Goal: Task Accomplishment & Management: Use online tool/utility

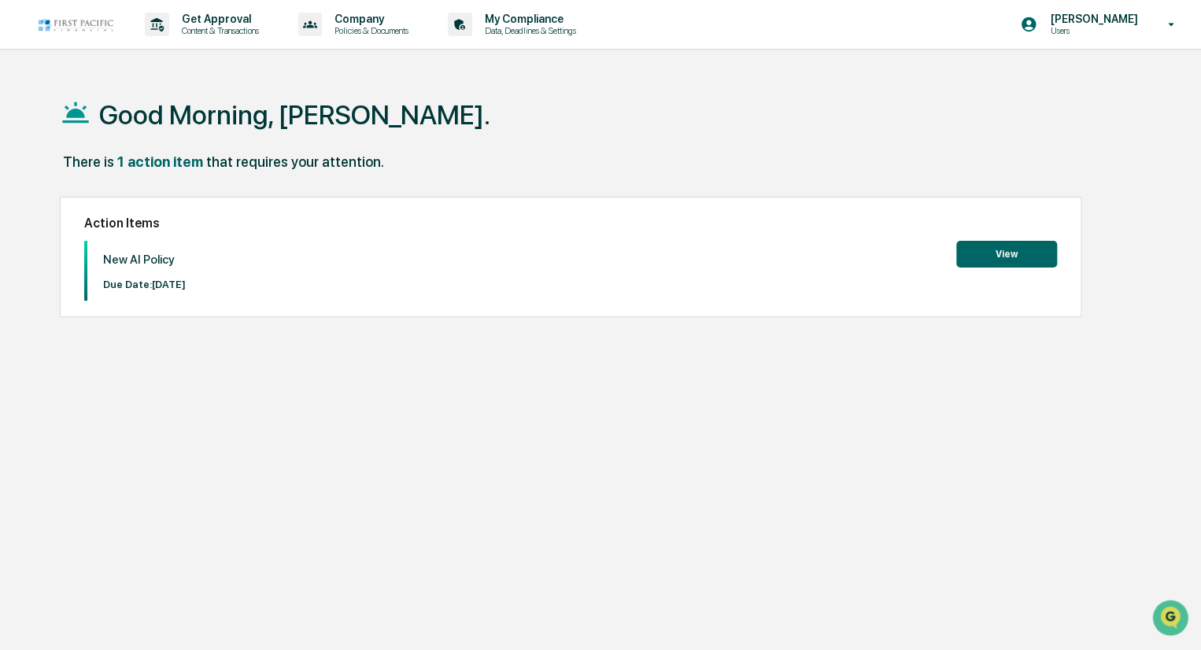
click at [991, 255] on button "View" at bounding box center [1006, 254] width 101 height 27
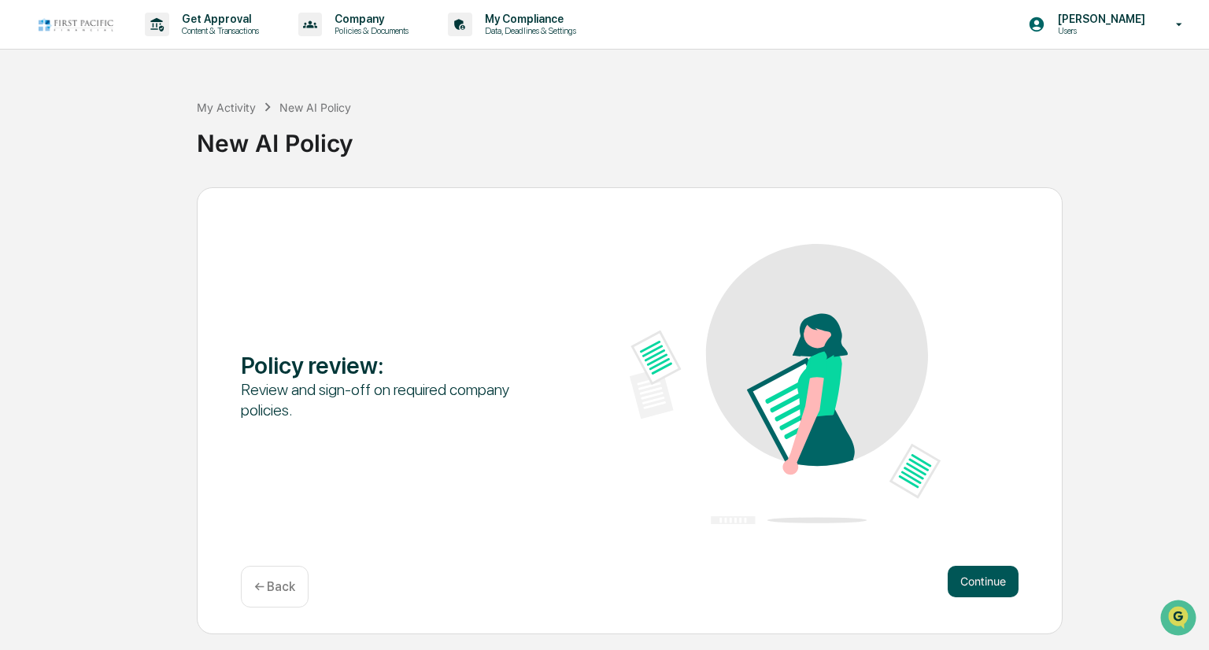
click at [969, 574] on button "Continue" at bounding box center [982, 581] width 71 height 31
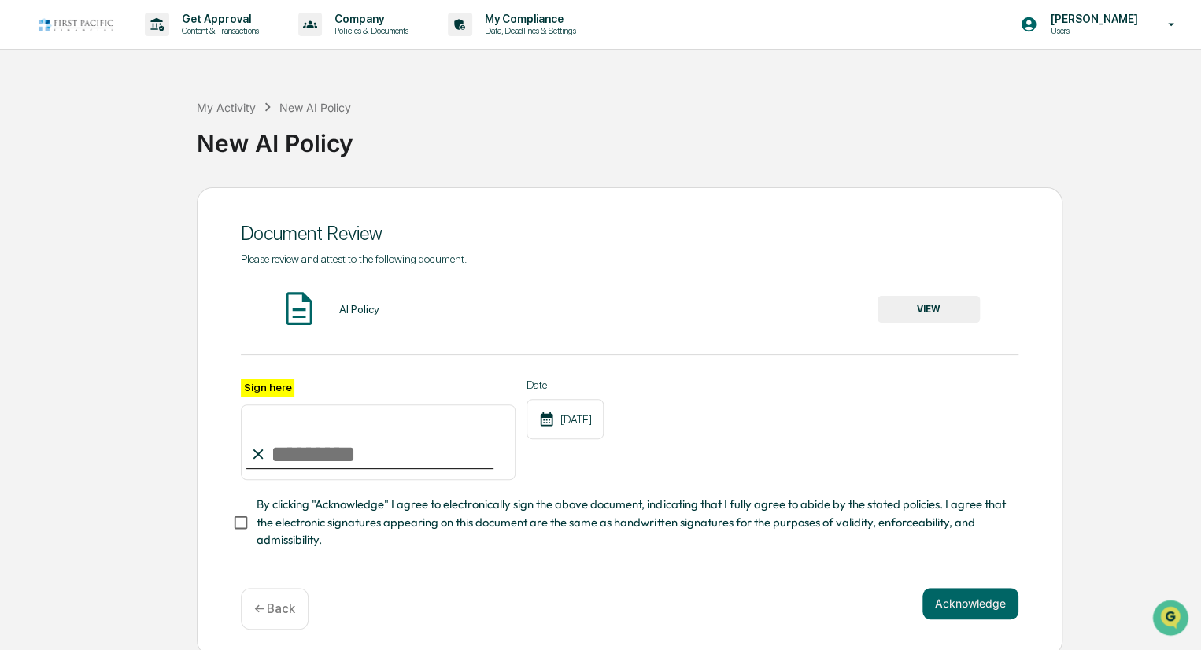
click at [910, 317] on button "VIEW" at bounding box center [928, 309] width 102 height 27
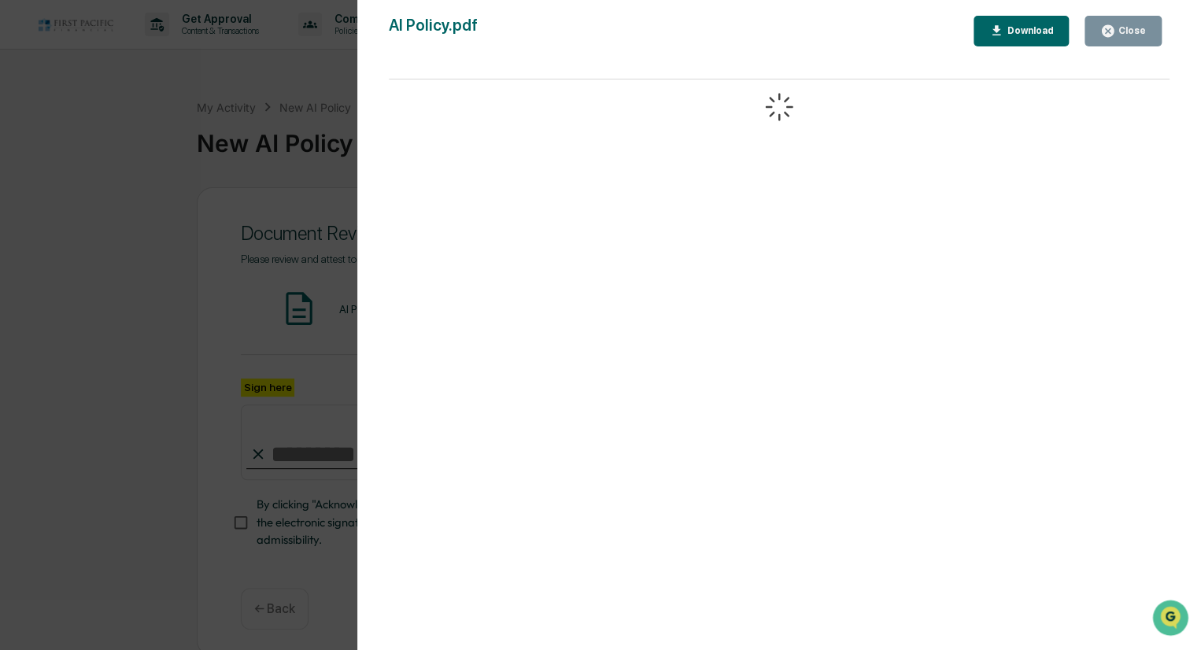
click at [1013, 39] on button "Download" at bounding box center [1021, 31] width 96 height 31
click at [668, 105] on div "Page 1/1" at bounding box center [779, 105] width 701 height 20
click at [1114, 43] on button "Close" at bounding box center [1122, 31] width 77 height 31
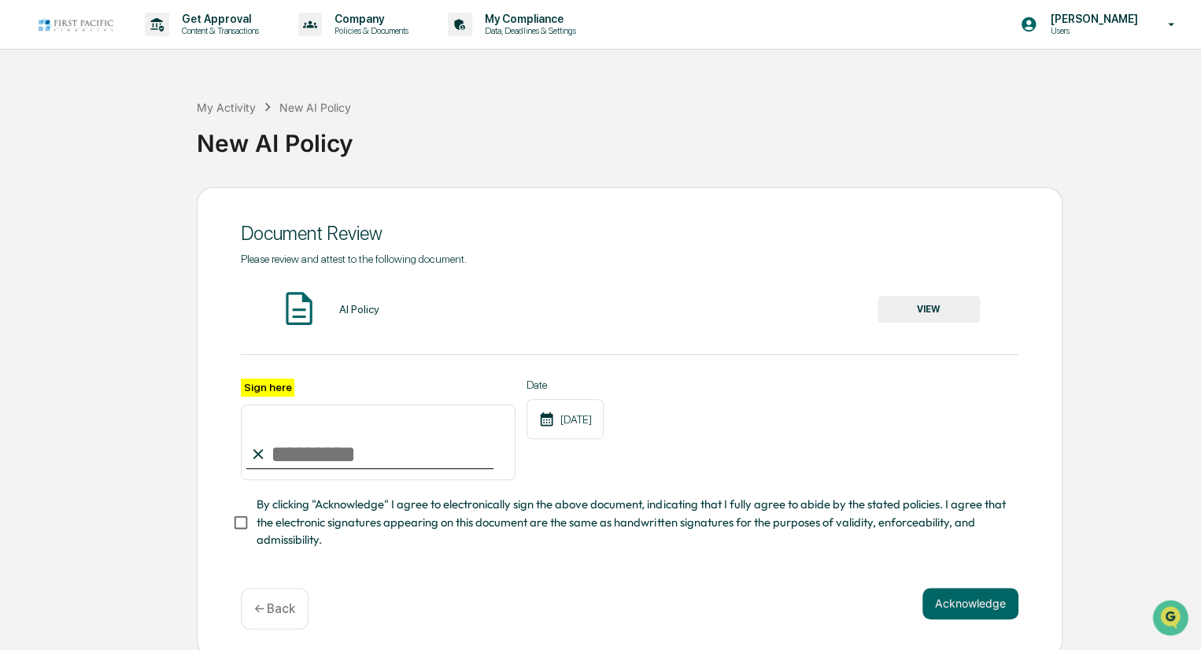
click at [327, 441] on input "Sign here" at bounding box center [378, 442] width 275 height 76
type input "**********"
click at [941, 608] on button "Acknowledge" at bounding box center [970, 603] width 96 height 31
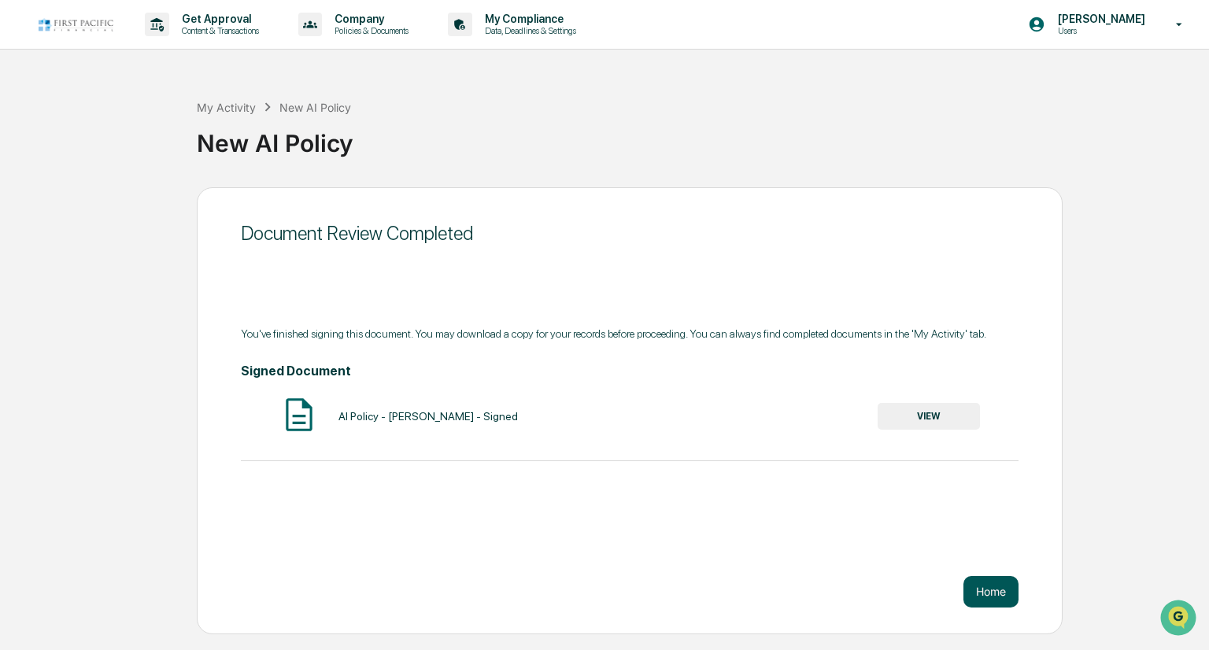
click at [980, 593] on button "Home" at bounding box center [990, 591] width 55 height 31
